Goal: Task Accomplishment & Management: Manage account settings

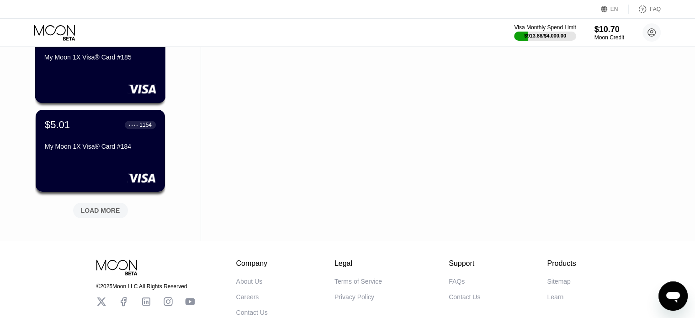
scroll to position [366, 0]
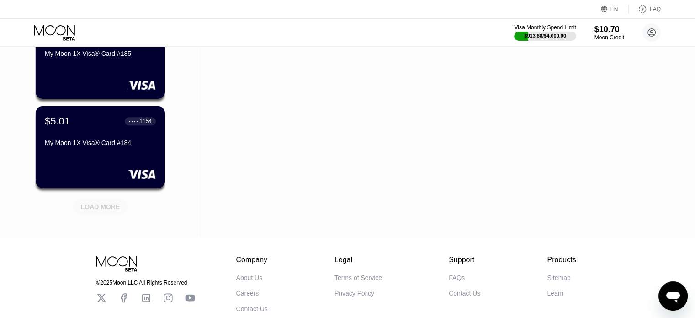
click at [104, 212] on div "LOAD MORE" at bounding box center [100, 207] width 55 height 16
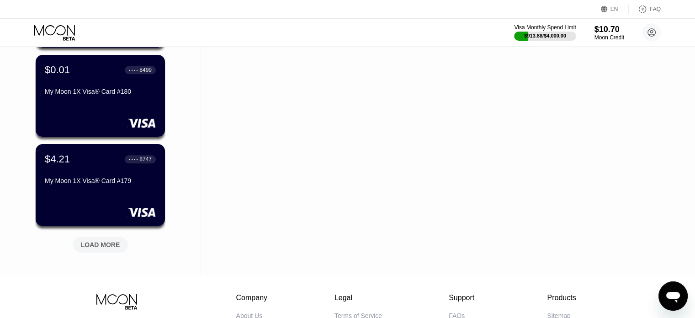
scroll to position [777, 0]
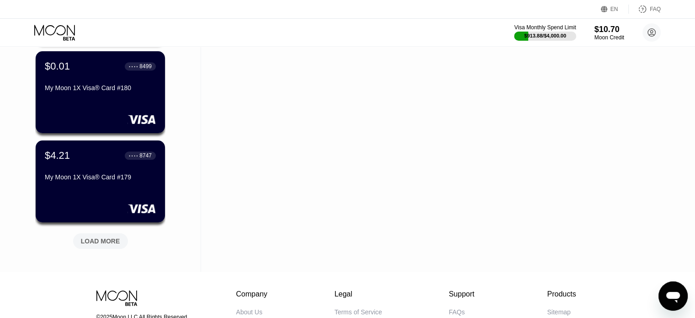
click at [106, 237] on div "LOAD MORE" at bounding box center [100, 241] width 39 height 8
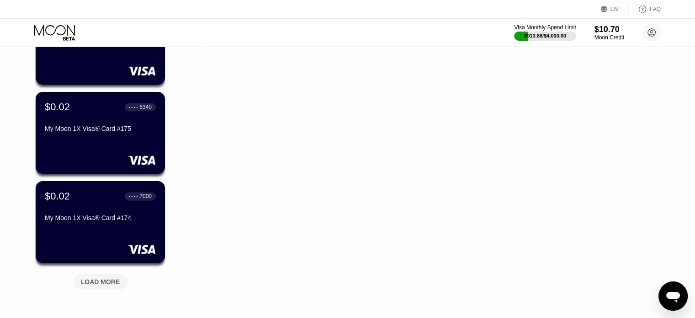
scroll to position [1236, 0]
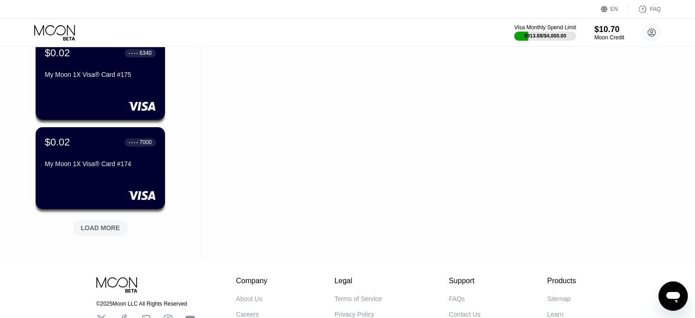
click at [98, 224] on div "LOAD MORE" at bounding box center [100, 228] width 39 height 8
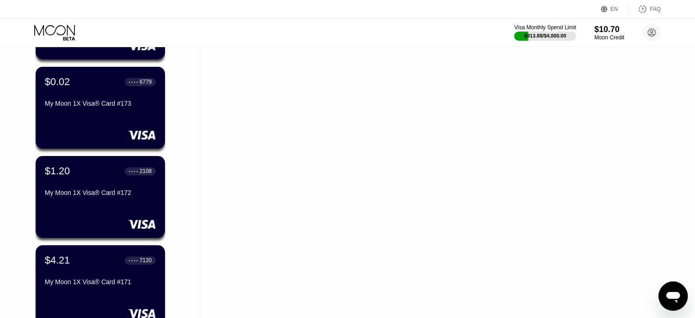
scroll to position [1419, 0]
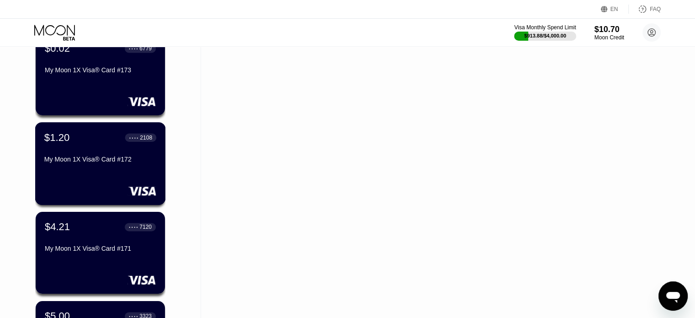
click at [109, 166] on div "My Moon 1X Visa® Card #172" at bounding box center [100, 160] width 112 height 11
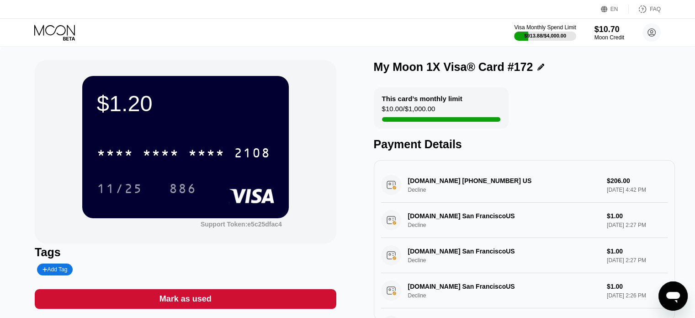
click at [0, 65] on div "$1.20 * * * * * * * * * * * * 2108 11/25 886 Support Token: e5c25dfac4 Tags Add…" at bounding box center [347, 195] width 695 height 296
